Goal: Transaction & Acquisition: Purchase product/service

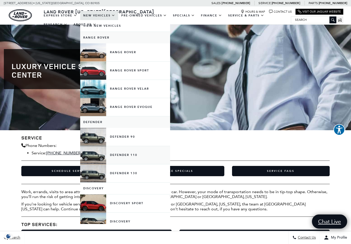
click at [131, 159] on link "Defender 110" at bounding box center [125, 155] width 90 height 18
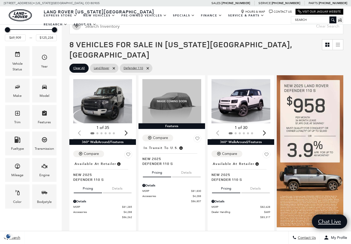
scroll to position [42, 0]
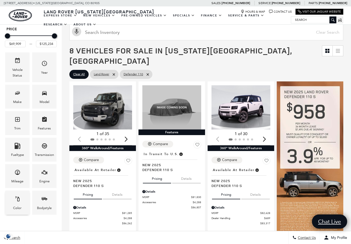
click at [18, 202] on icon "Color" at bounding box center [17, 199] width 6 height 6
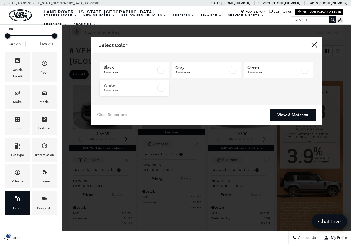
click at [163, 90] on label at bounding box center [161, 88] width 8 height 8
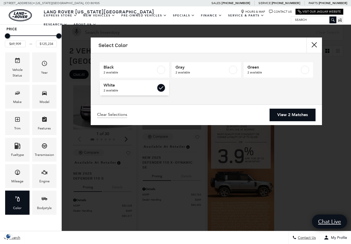
type input "$82,628"
type input "$84,452"
checkbox input "true"
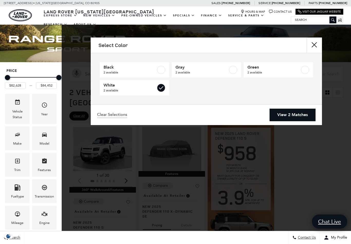
click at [292, 117] on link "View 2 Matches" at bounding box center [293, 115] width 46 height 13
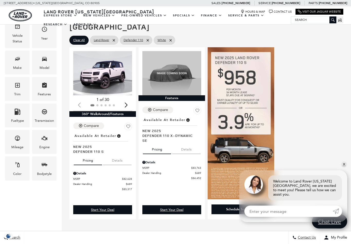
scroll to position [82, 0]
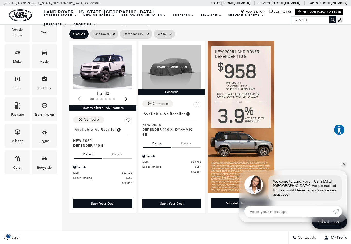
click at [103, 62] on img "1 / 2" at bounding box center [102, 67] width 59 height 44
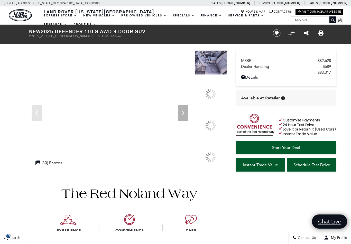
click at [212, 133] on div at bounding box center [210, 125] width 15 height 15
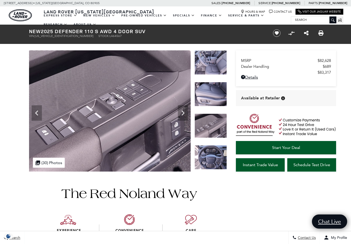
click at [210, 64] on img at bounding box center [211, 62] width 32 height 24
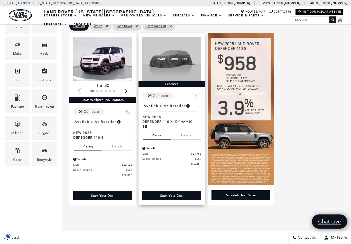
click at [167, 119] on span "Defender 110 X-Dynamic SE" at bounding box center [169, 124] width 55 height 10
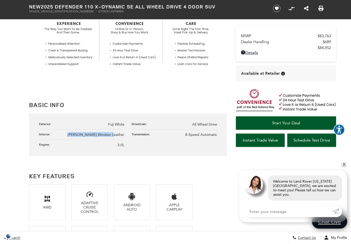
scroll to position [207, 0]
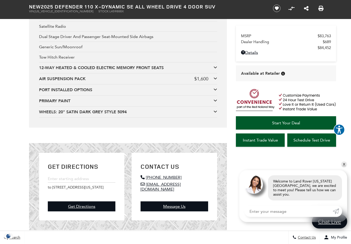
scroll to position [1208, 0]
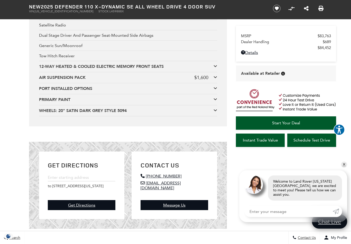
click at [215, 112] on icon at bounding box center [216, 110] width 4 height 4
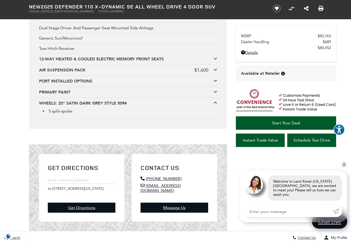
scroll to position [1216, 0]
